Goal: Task Accomplishment & Management: Manage account settings

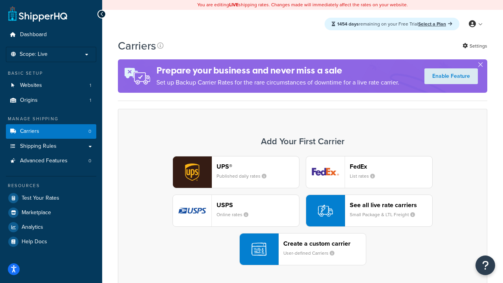
click at [302, 211] on div "UPS® Published daily rates FedEx List rates USPS Online rates See all live rate…" at bounding box center [302, 210] width 353 height 109
click at [391, 166] on header "FedEx" at bounding box center [391, 166] width 82 height 7
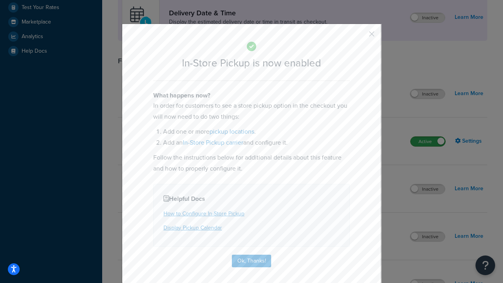
scroll to position [220, 0]
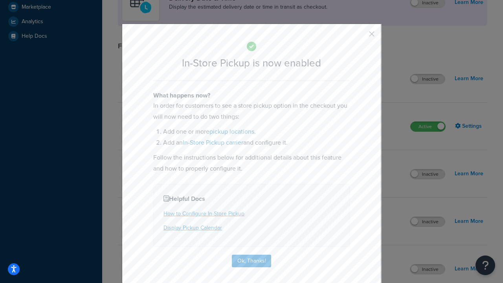
click at [360, 37] on button "button" at bounding box center [360, 37] width 2 height 2
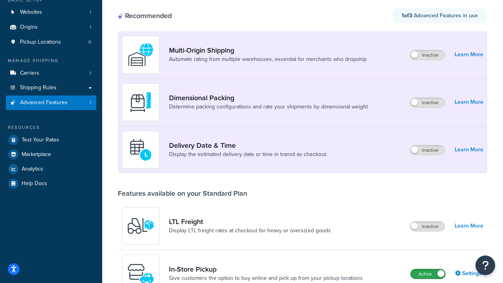
click at [428, 269] on label "Active" at bounding box center [427, 273] width 35 height 9
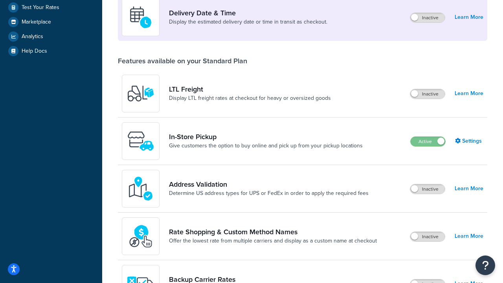
scroll to position [191, 0]
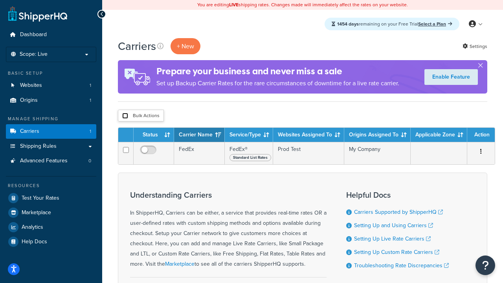
click at [125, 116] on input "checkbox" at bounding box center [125, 116] width 6 height 6
checkbox input "true"
click at [0, 0] on button "Delete" at bounding box center [0, 0] width 0 height 0
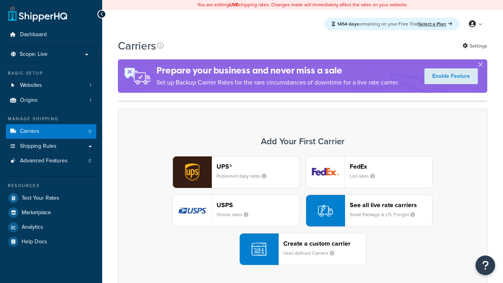
click at [302, 240] on div "Create a custom carrier User-defined Carriers" at bounding box center [324, 249] width 82 height 19
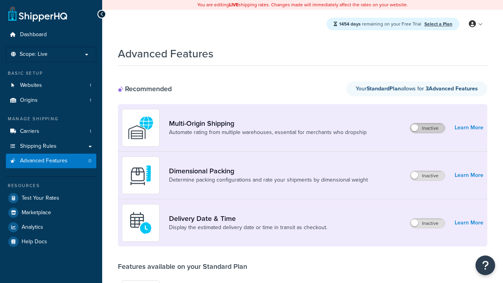
click at [427, 128] on label "Inactive" at bounding box center [427, 127] width 35 height 9
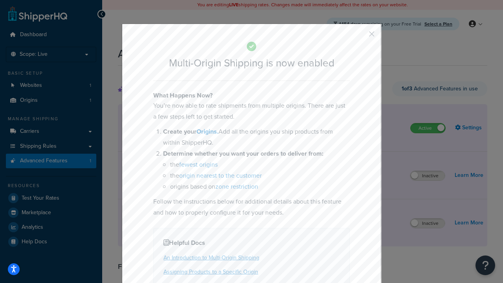
click at [360, 37] on button "button" at bounding box center [360, 37] width 2 height 2
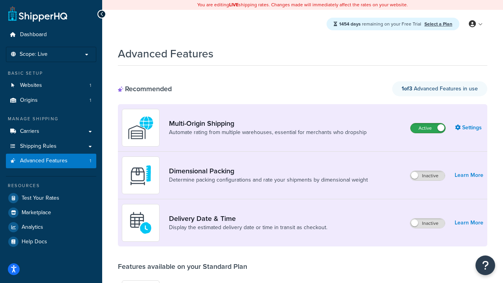
click at [428, 123] on label "Active" at bounding box center [427, 127] width 35 height 9
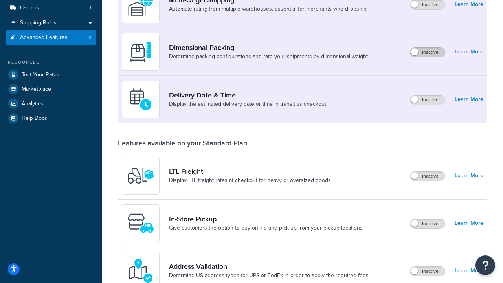
click at [427, 52] on label "Inactive" at bounding box center [427, 52] width 35 height 9
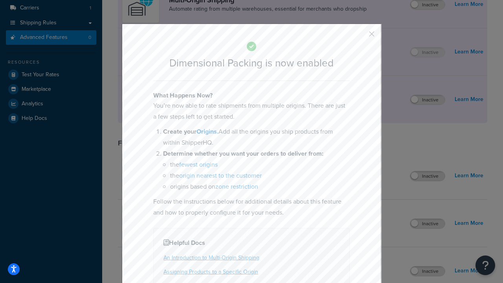
click at [360, 36] on button "button" at bounding box center [360, 37] width 2 height 2
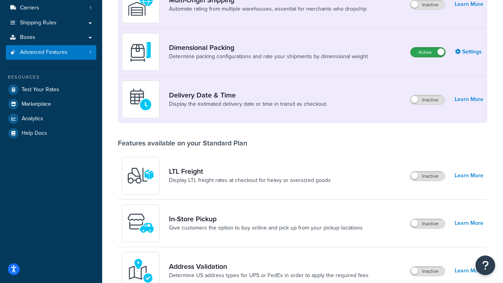
click at [428, 52] on label "Active" at bounding box center [427, 52] width 35 height 9
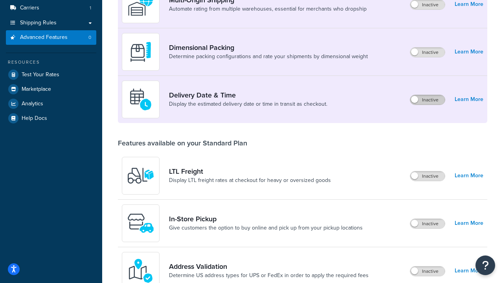
click at [427, 100] on label "Inactive" at bounding box center [427, 99] width 35 height 9
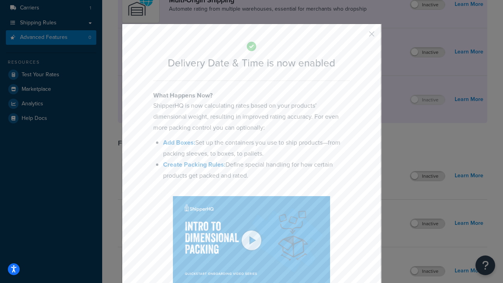
click at [360, 36] on button "button" at bounding box center [360, 37] width 2 height 2
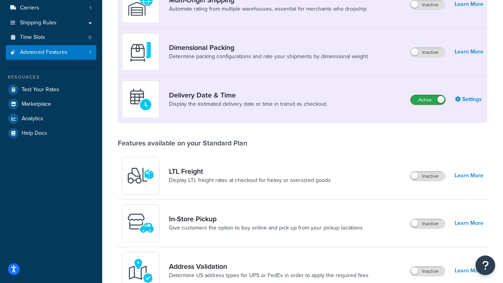
click at [428, 100] on label "Active" at bounding box center [427, 99] width 35 height 9
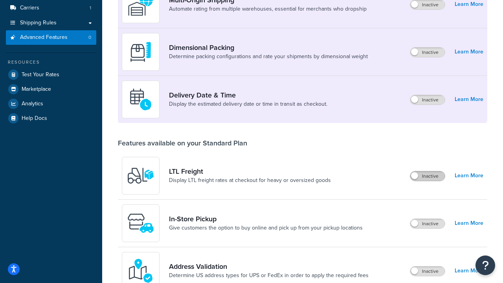
click at [427, 176] on label "Inactive" at bounding box center [427, 175] width 35 height 9
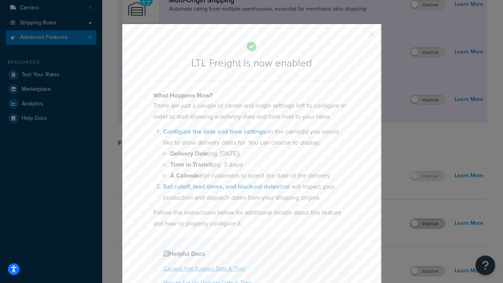
click at [360, 36] on button "button" at bounding box center [360, 37] width 2 height 2
click at [427, 223] on label "Inactive" at bounding box center [427, 223] width 35 height 9
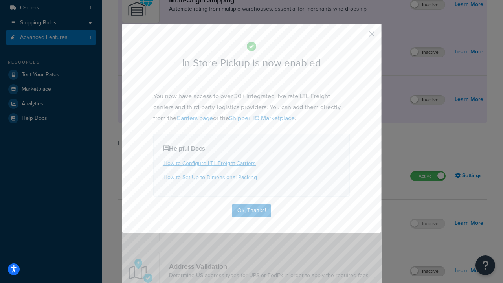
click at [360, 37] on button "button" at bounding box center [360, 37] width 2 height 2
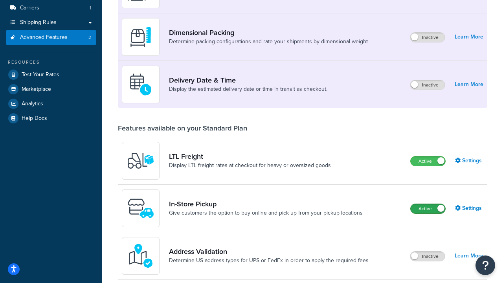
click at [428, 204] on label "Active" at bounding box center [427, 208] width 35 height 9
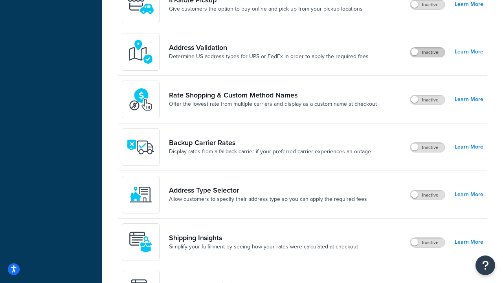
click at [427, 52] on label "Inactive" at bounding box center [427, 52] width 35 height 9
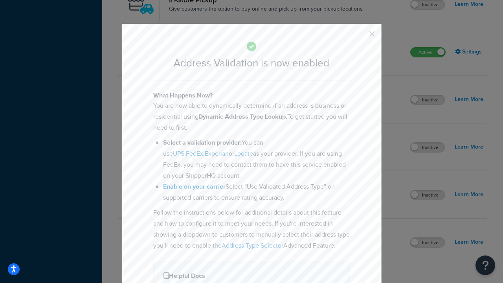
click at [360, 37] on button "button" at bounding box center [360, 37] width 2 height 2
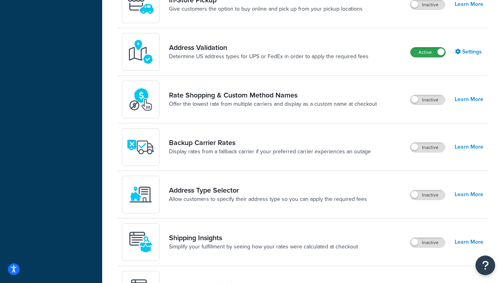
click at [428, 48] on label "Active" at bounding box center [427, 52] width 35 height 9
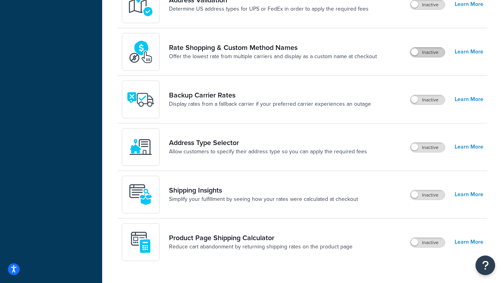
click at [427, 52] on label "Inactive" at bounding box center [427, 52] width 35 height 9
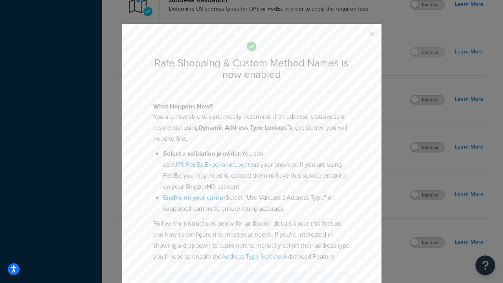
click at [360, 36] on button "button" at bounding box center [360, 37] width 2 height 2
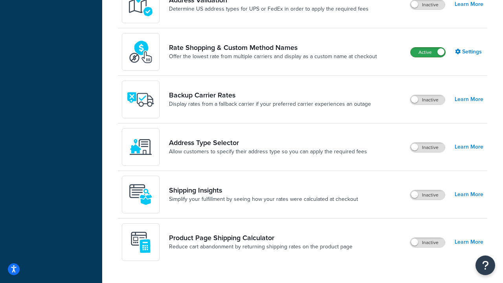
click at [428, 48] on label "Active" at bounding box center [427, 52] width 35 height 9
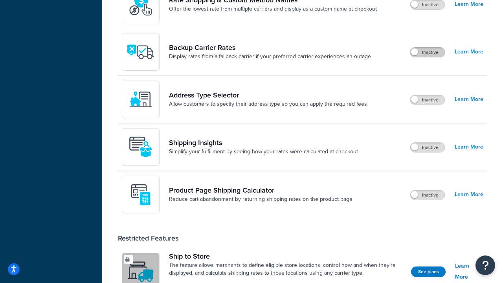
click at [427, 52] on label "Inactive" at bounding box center [427, 52] width 35 height 9
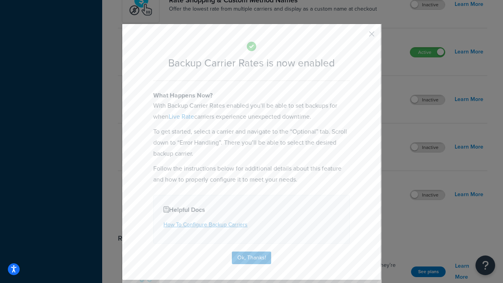
click at [360, 37] on button "button" at bounding box center [360, 37] width 2 height 2
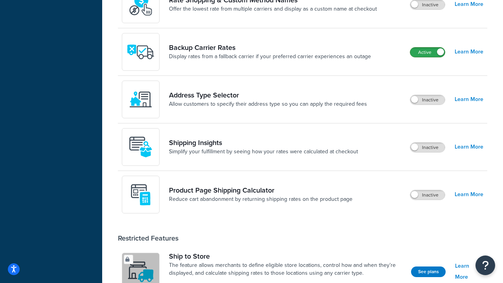
click at [427, 48] on label "Active" at bounding box center [427, 52] width 35 height 9
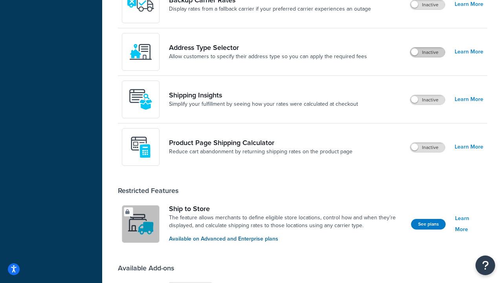
click at [427, 52] on label "Inactive" at bounding box center [427, 52] width 35 height 9
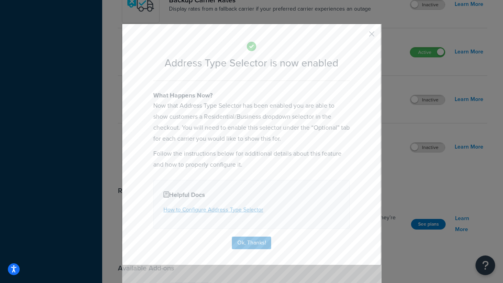
click at [360, 37] on button "button" at bounding box center [360, 37] width 2 height 2
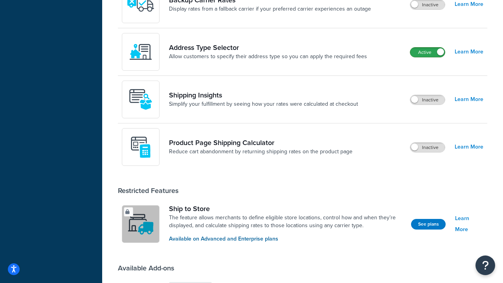
click at [427, 48] on label "Active" at bounding box center [427, 52] width 35 height 9
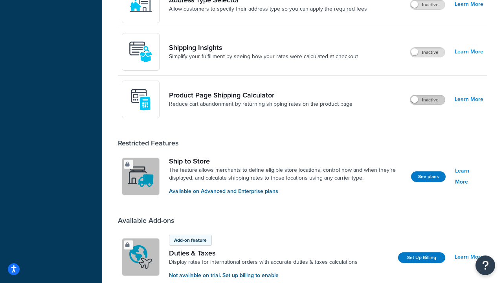
click at [427, 100] on label "Inactive" at bounding box center [427, 99] width 35 height 9
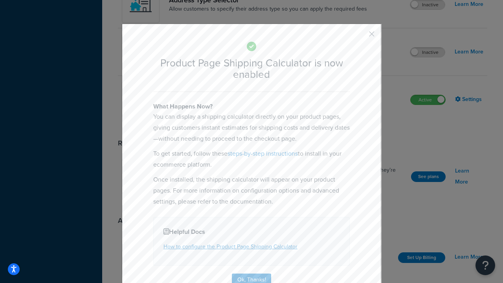
click at [360, 37] on button "button" at bounding box center [360, 37] width 2 height 2
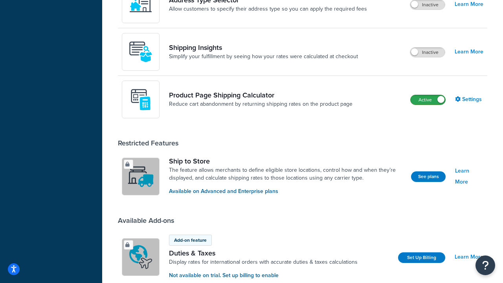
click at [428, 100] on label "Active" at bounding box center [427, 99] width 35 height 9
click at [427, 52] on label "Inactive" at bounding box center [427, 52] width 35 height 9
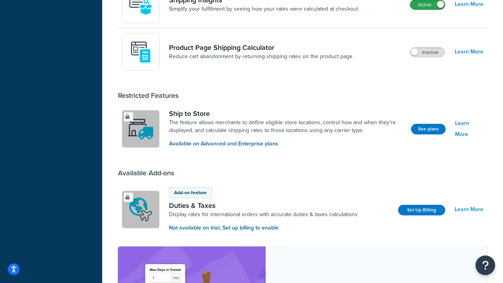
click at [427, 9] on label "Active" at bounding box center [427, 4] width 35 height 9
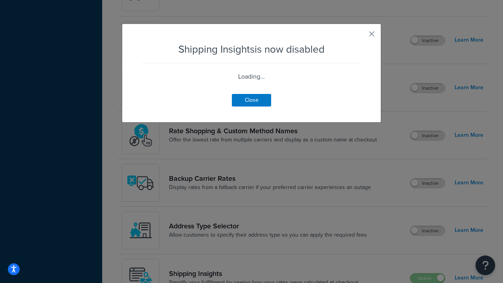
click at [360, 37] on button "button" at bounding box center [360, 37] width 2 height 2
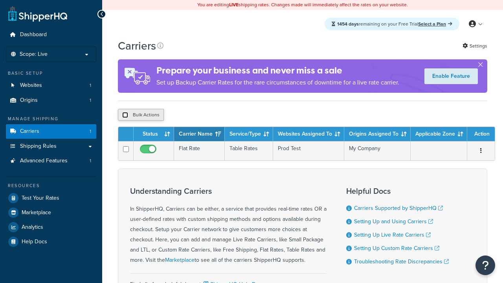
click at [125, 116] on input "checkbox" at bounding box center [125, 115] width 6 height 6
checkbox input "true"
click at [0, 0] on button "Delete" at bounding box center [0, 0] width 0 height 0
